Goal: Find contact information: Find contact information

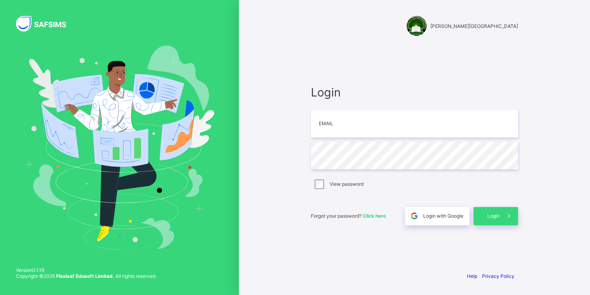
type input "*"
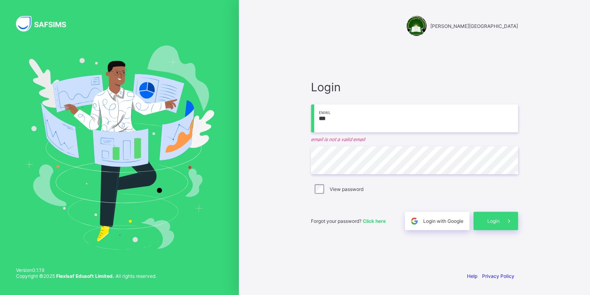
type input "**********"
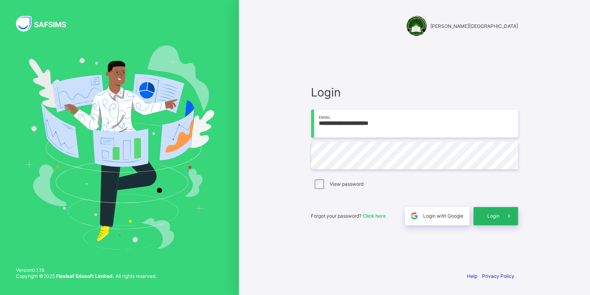
click at [485, 212] on div "Login" at bounding box center [496, 216] width 45 height 18
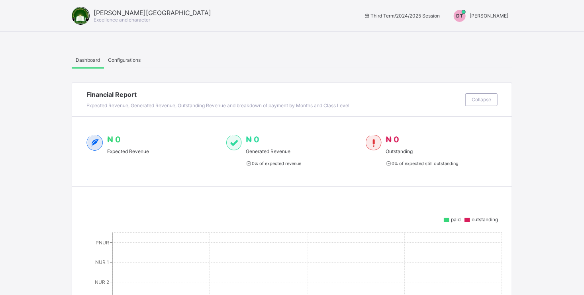
click at [482, 16] on span "DONALD TYOACHIMIN" at bounding box center [489, 16] width 39 height 6
click at [480, 31] on span "Switch to Admin View" at bounding box center [478, 33] width 61 height 9
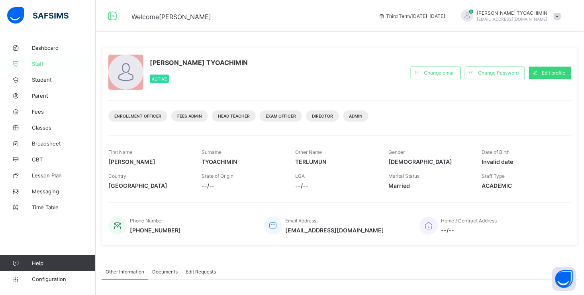
click at [31, 60] on link "Staff" at bounding box center [48, 64] width 96 height 16
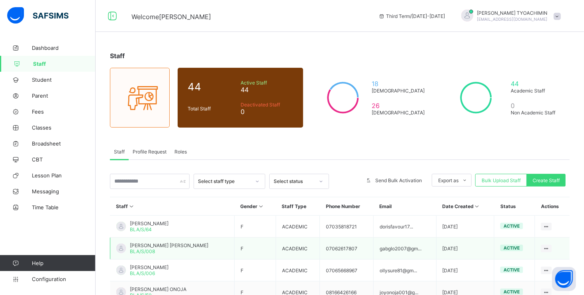
click at [152, 247] on span "IDOKO GABRIEL GLORIA" at bounding box center [169, 245] width 78 height 6
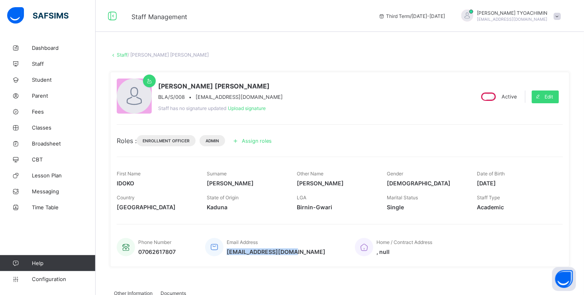
drag, startPoint x: 225, startPoint y: 252, endPoint x: 298, endPoint y: 266, distance: 73.9
click at [298, 266] on div "IDOKO GABRIEL GLORIA BLA/S/008 • gabglo2007@gmail.com Staff has no signature up…" at bounding box center [340, 169] width 460 height 207
copy span "gabglo2007@gmail.com"
click at [561, 16] on span at bounding box center [557, 16] width 7 height 7
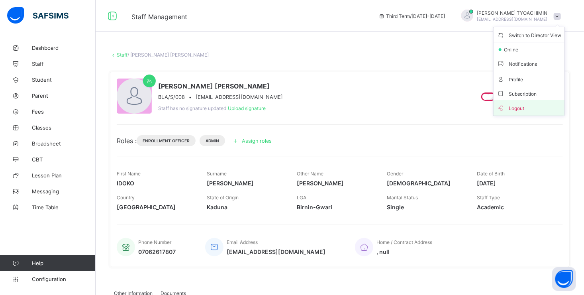
click at [524, 107] on span "Logout" at bounding box center [529, 107] width 65 height 9
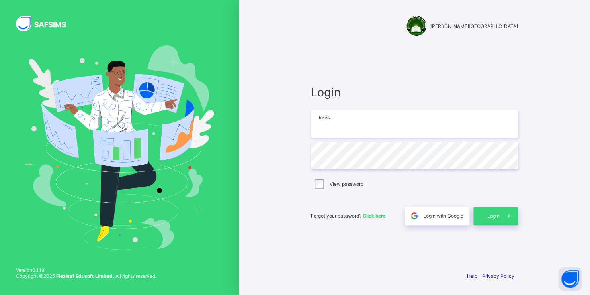
click at [440, 133] on input "email" at bounding box center [414, 124] width 207 height 28
paste input "**********"
type input "**********"
click at [497, 215] on span "Login" at bounding box center [494, 216] width 12 height 6
